Goal: Information Seeking & Learning: Compare options

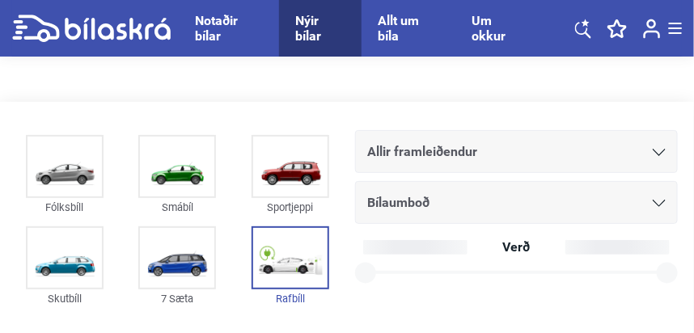
click at [662, 151] on icon at bounding box center [659, 152] width 13 height 7
click at [658, 156] on div at bounding box center [659, 152] width 13 height 13
click at [399, 153] on span "Allir framleiðendur" at bounding box center [422, 152] width 110 height 23
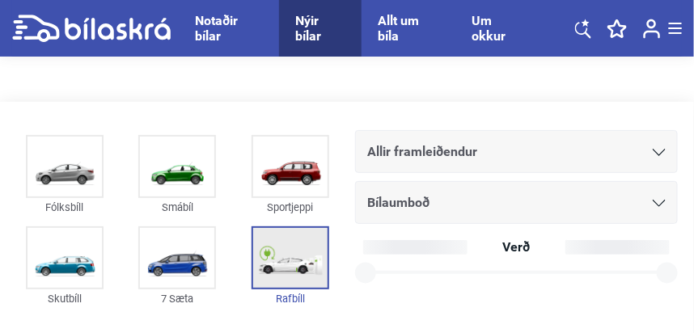
click at [282, 264] on img at bounding box center [290, 258] width 74 height 60
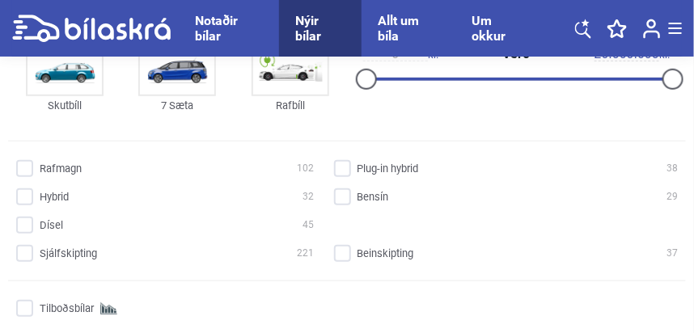
scroll to position [193, 0]
click at [23, 167] on input "Rafmagn 102" at bounding box center [168, 169] width 298 height 17
checkbox input "true"
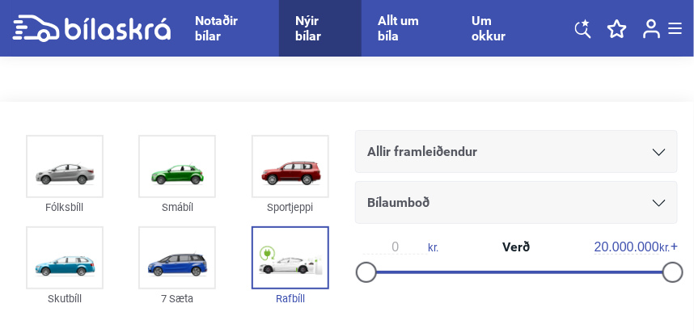
scroll to position [32, 0]
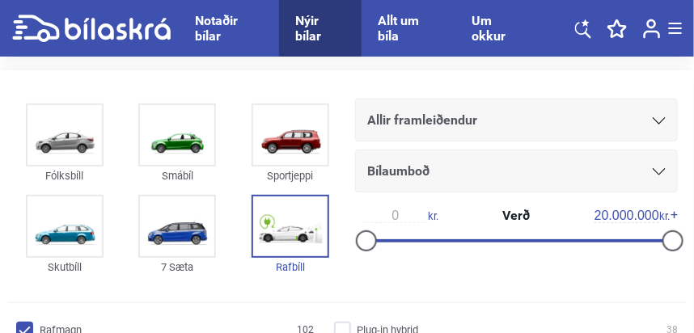
click at [658, 120] on icon at bounding box center [659, 120] width 13 height 7
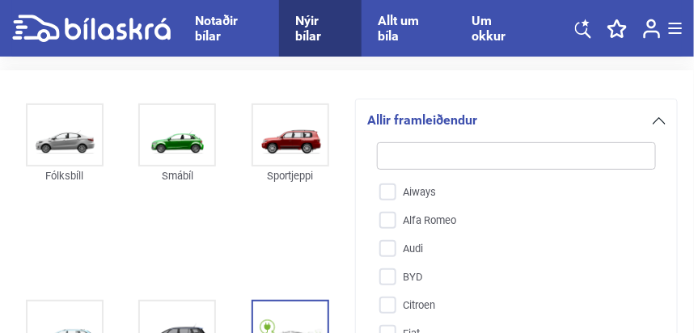
type input "t"
checkbox input "false"
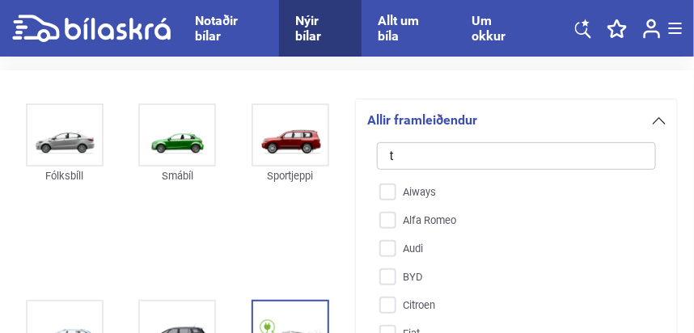
checkbox input "false"
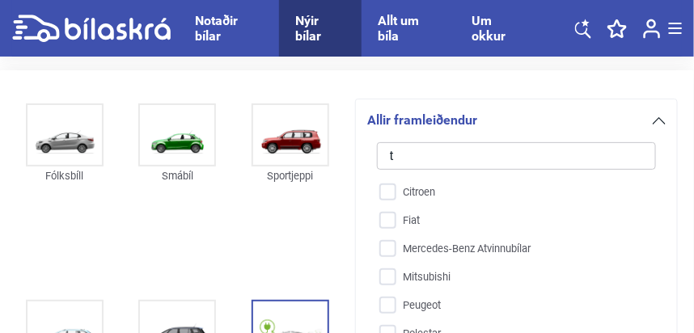
type input "te"
checkbox input "false"
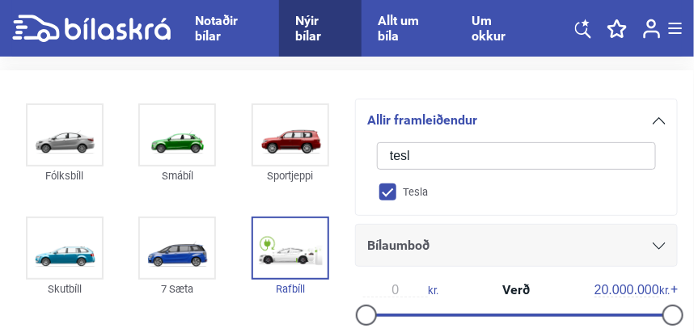
type input "tesla"
checkbox input "true"
checkbox input "false"
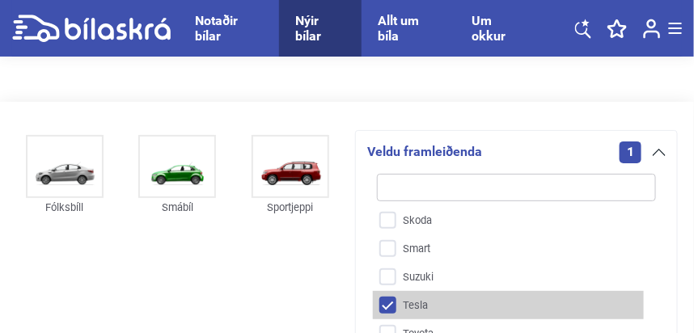
scroll to position [655, 0]
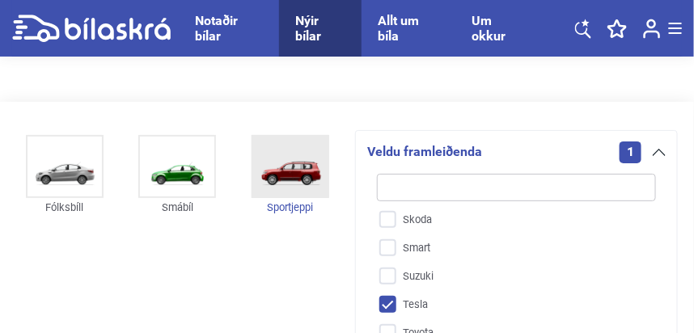
checkbox input "true"
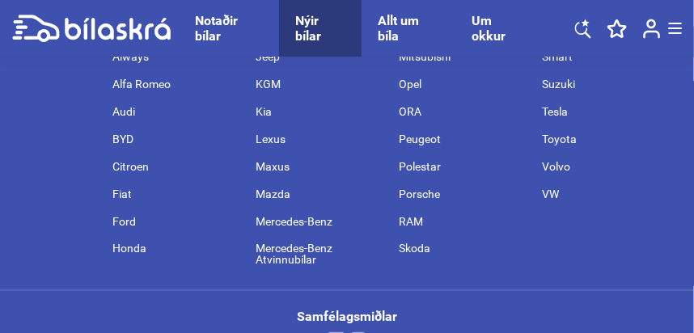
scroll to position [3201, 0]
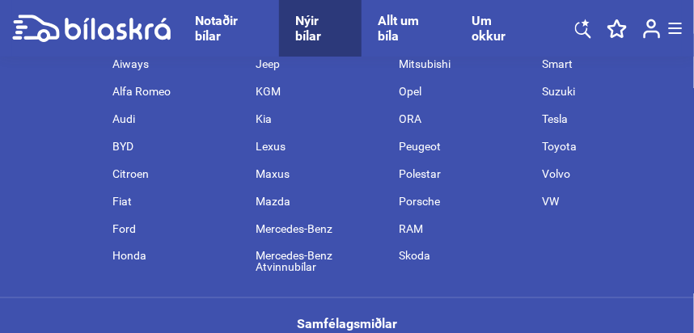
click at [560, 114] on div "Tesla" at bounding box center [606, 118] width 143 height 27
checkbox input "false"
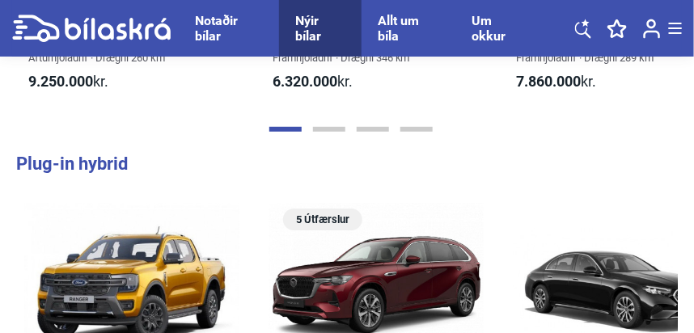
scroll to position [1598, 0]
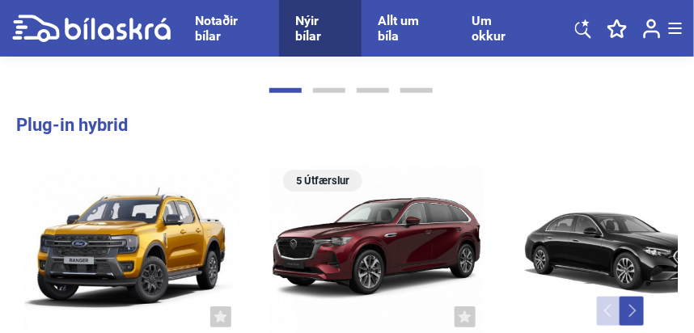
click at [693, 164] on html "Notaðir bílar Nýir bílar Allt um bíla Um okkur Notaðir bílar Nýir bílar Allt um…" at bounding box center [347, 191] width 694 height 3579
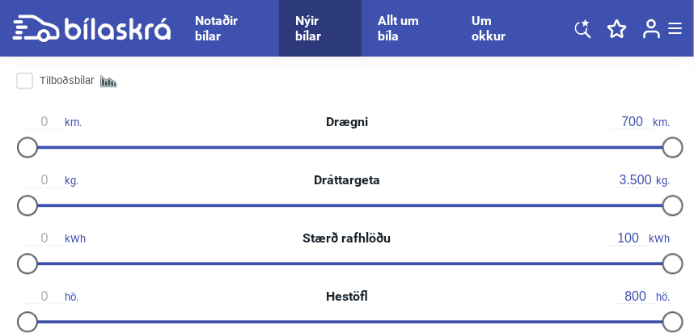
scroll to position [570, 0]
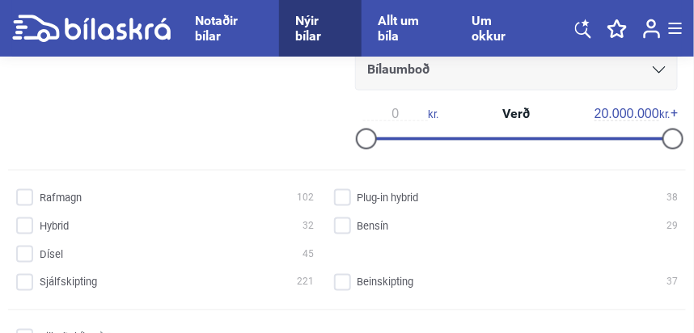
scroll to position [429, 0]
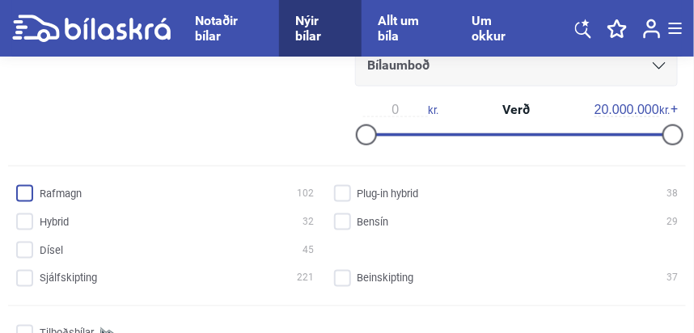
click at [23, 192] on input "Rafmagn 102" at bounding box center [168, 194] width 298 height 17
checkbox input "true"
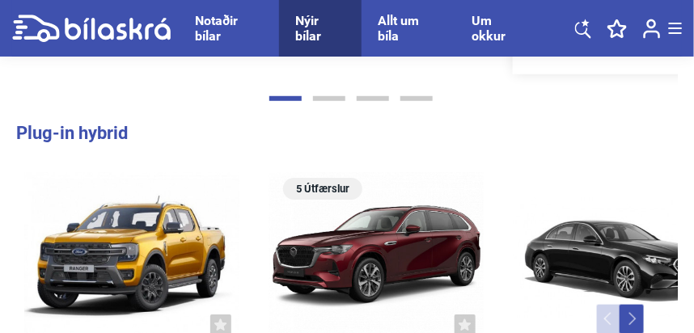
scroll to position [1334, 0]
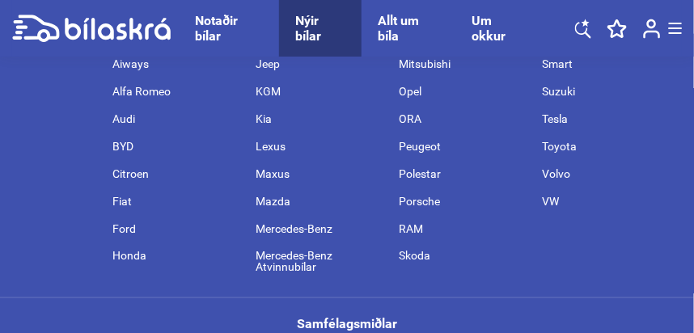
checkbox input "false"
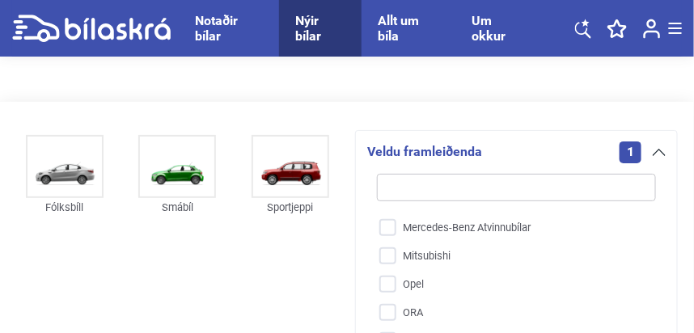
checkbox input "false"
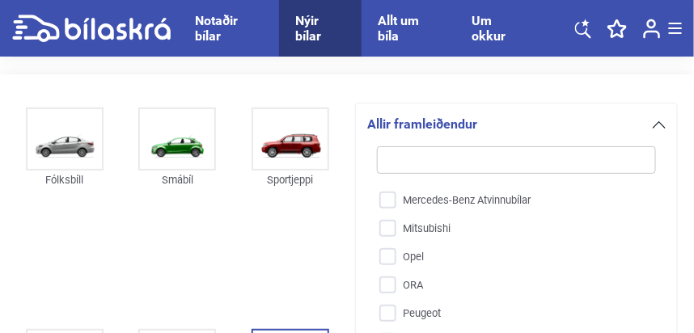
scroll to position [32, 0]
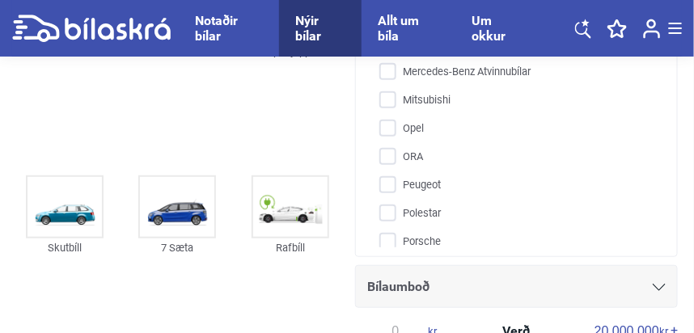
scroll to position [193, 0]
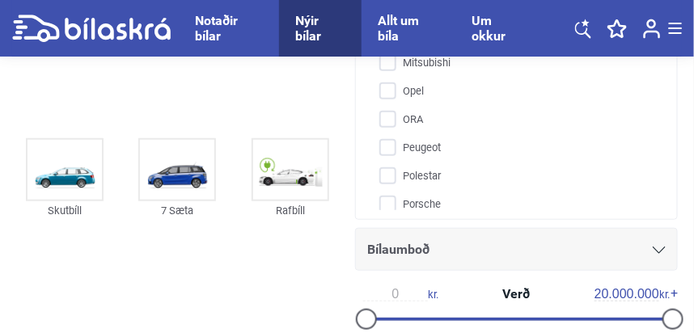
checkbox input "true"
